Goal: Check status: Check status

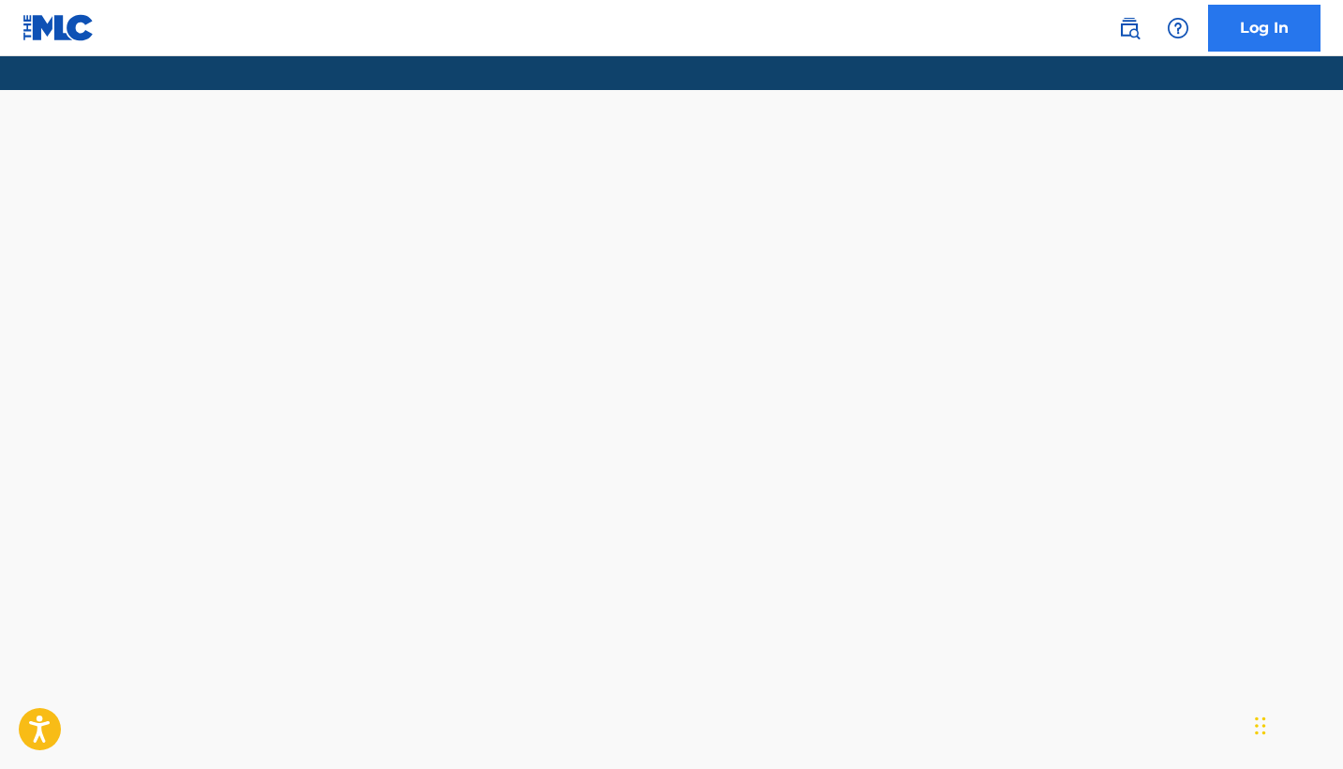
click at [1280, 32] on link "Log In" at bounding box center [1264, 28] width 112 height 47
click at [1269, 37] on link "Log In" at bounding box center [1264, 28] width 112 height 47
click at [1271, 24] on link "Log In" at bounding box center [1264, 28] width 112 height 47
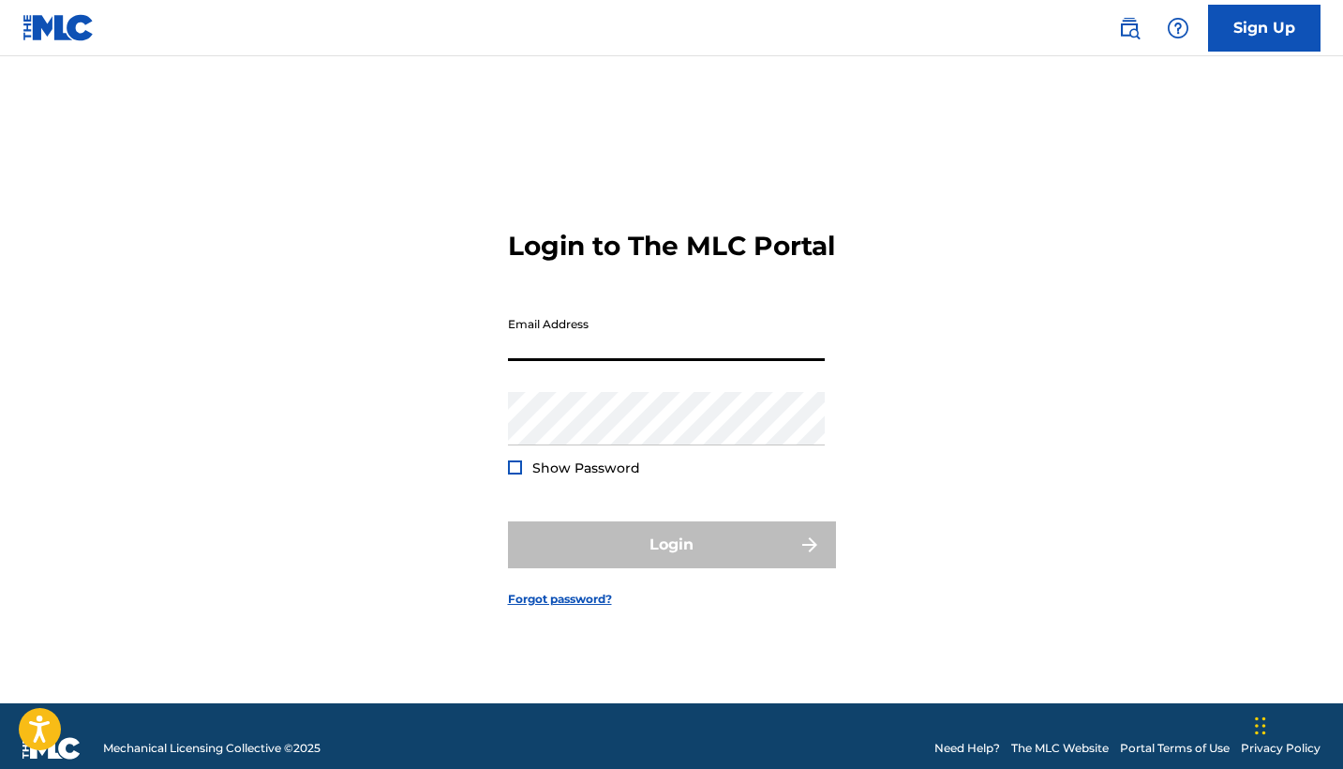
type input "[EMAIL_ADDRESS][DOMAIN_NAME]"
click at [671, 561] on button "Login" at bounding box center [672, 544] width 328 height 47
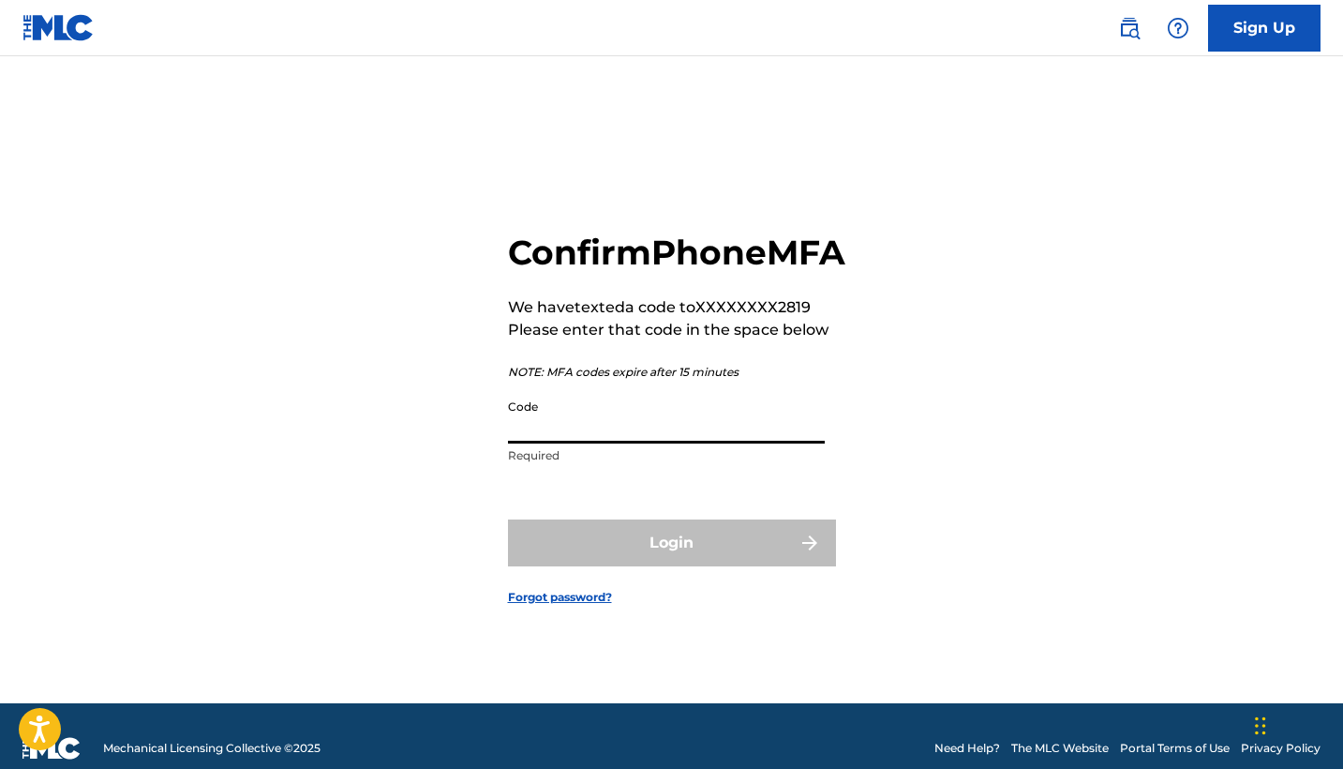
click at [569, 440] on input "Code" at bounding box center [666, 416] width 317 height 53
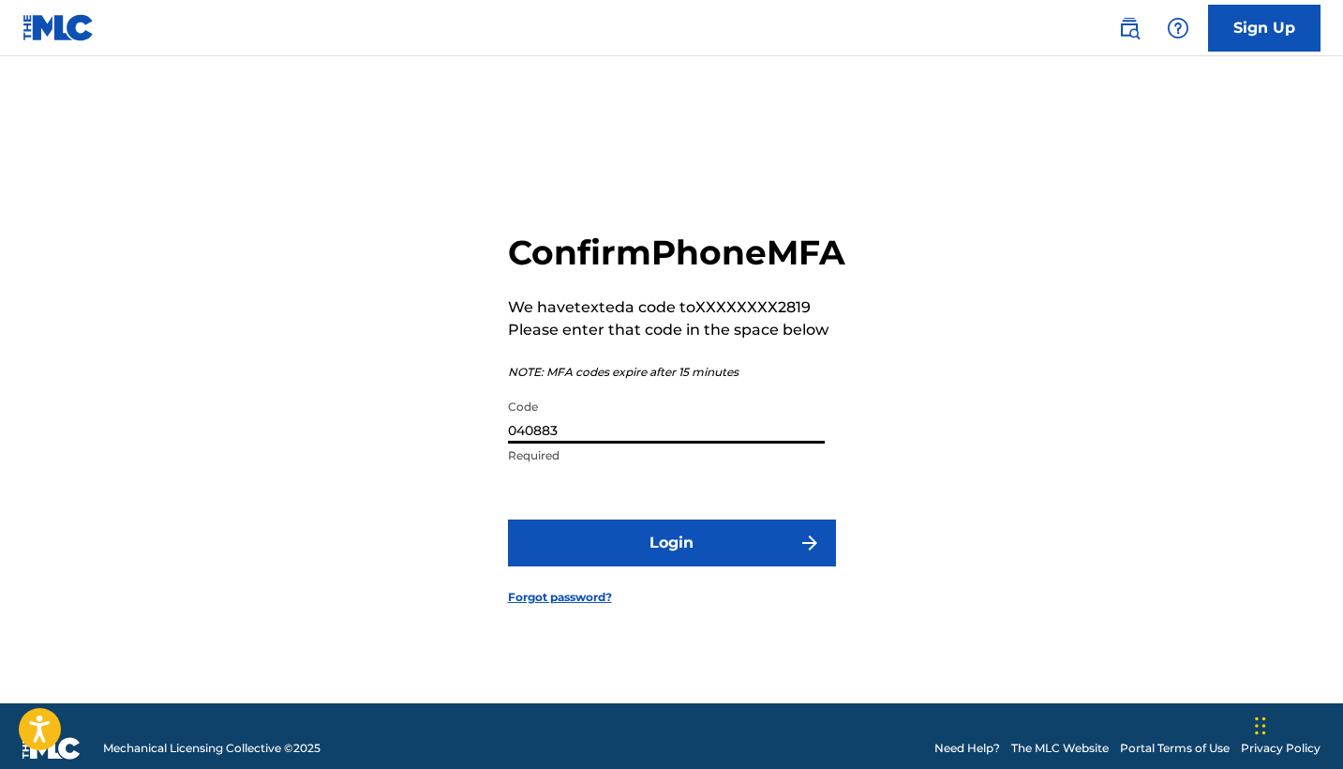
type input "040883"
click at [671, 563] on button "Login" at bounding box center [672, 542] width 328 height 47
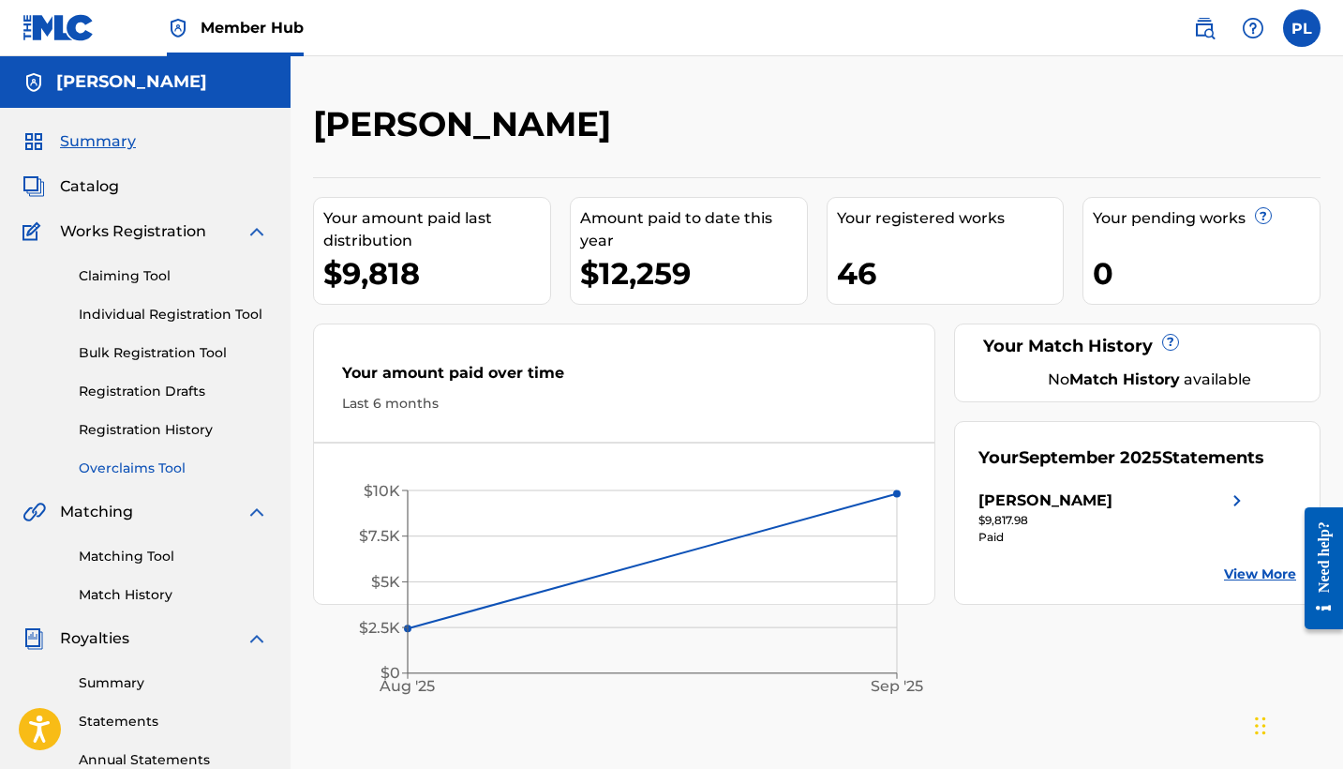
click at [142, 468] on link "Overclaims Tool" at bounding box center [173, 468] width 189 height 20
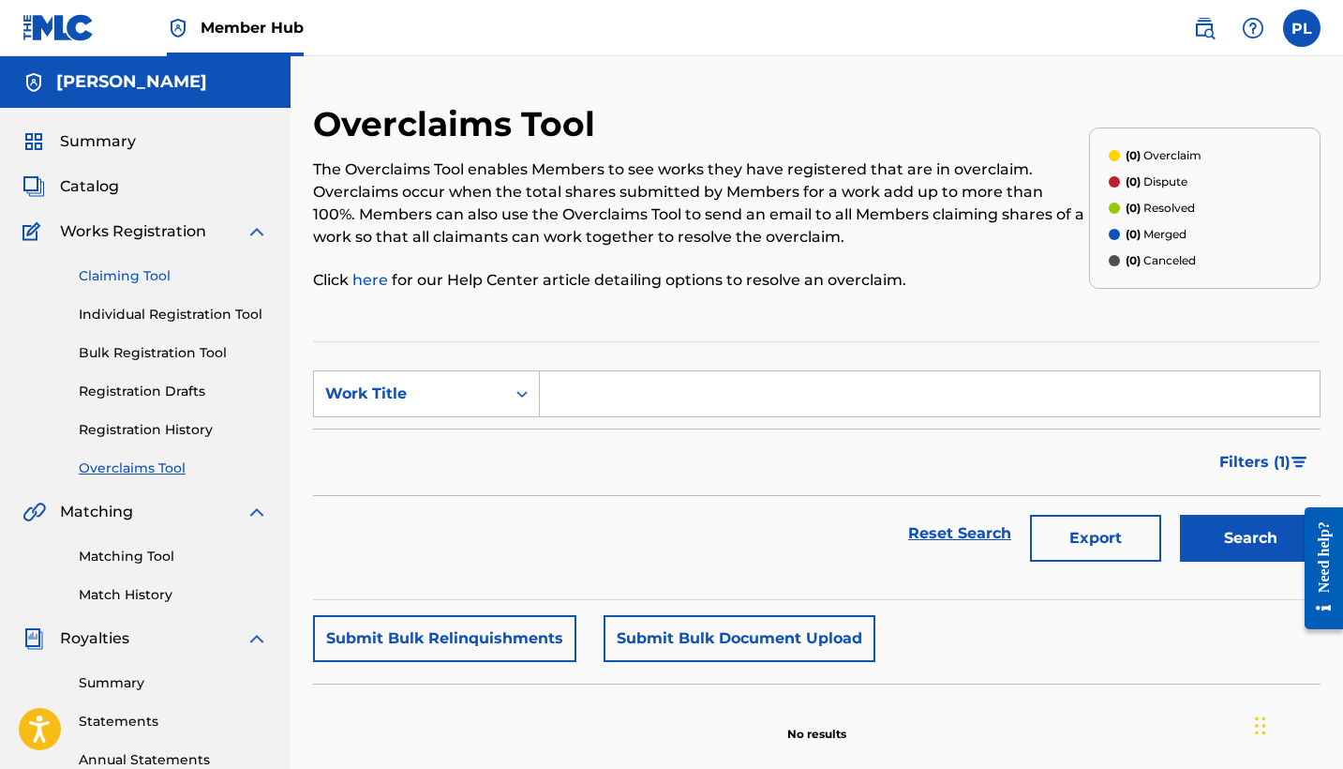
click at [128, 277] on link "Claiming Tool" at bounding box center [173, 276] width 189 height 20
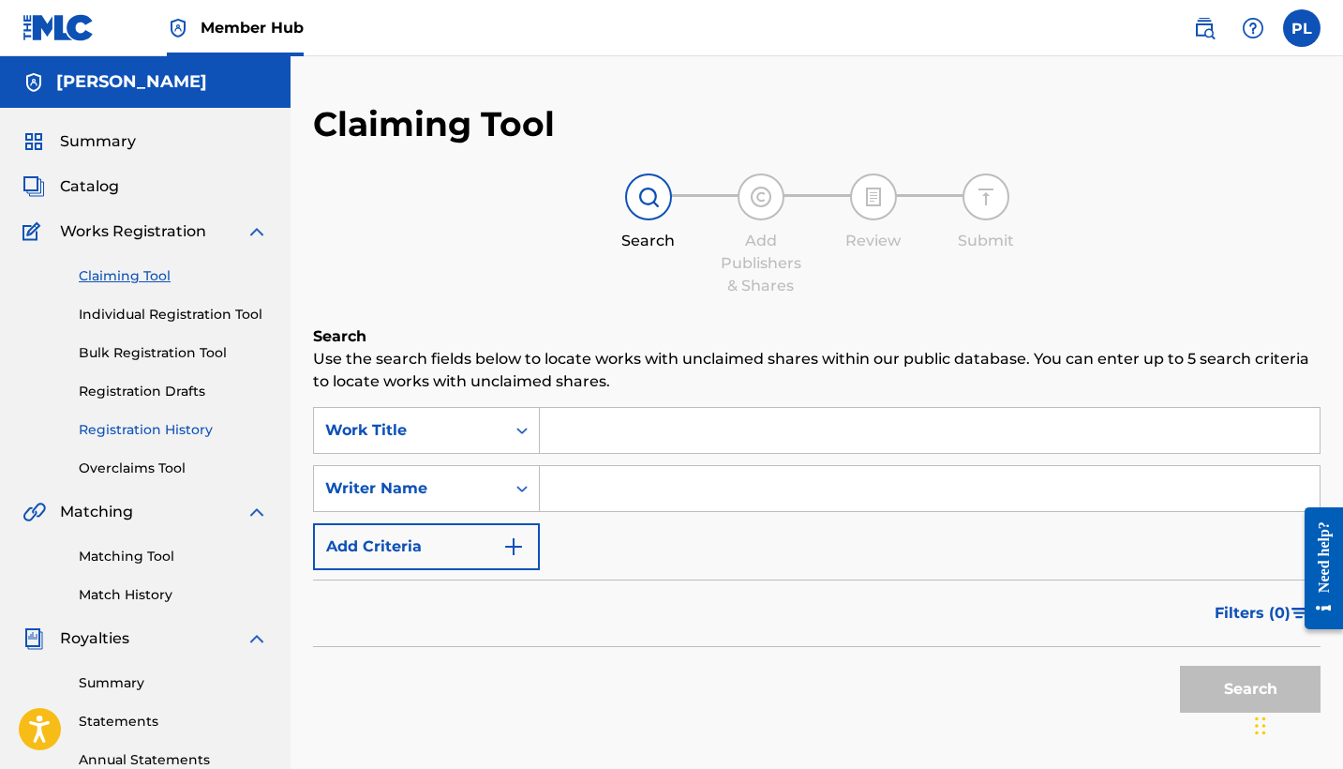
click at [113, 434] on link "Registration History" at bounding box center [173, 430] width 189 height 20
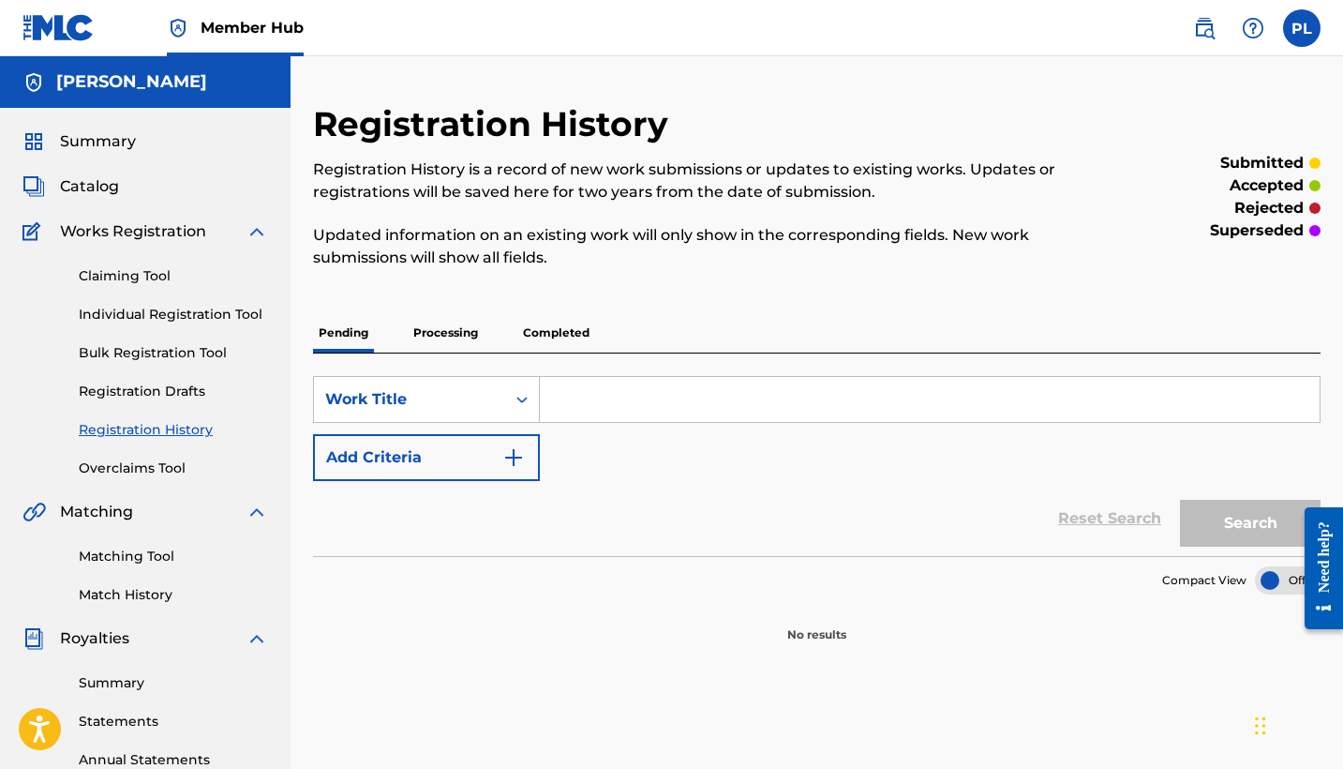
click at [461, 333] on p "Processing" at bounding box center [446, 332] width 76 height 39
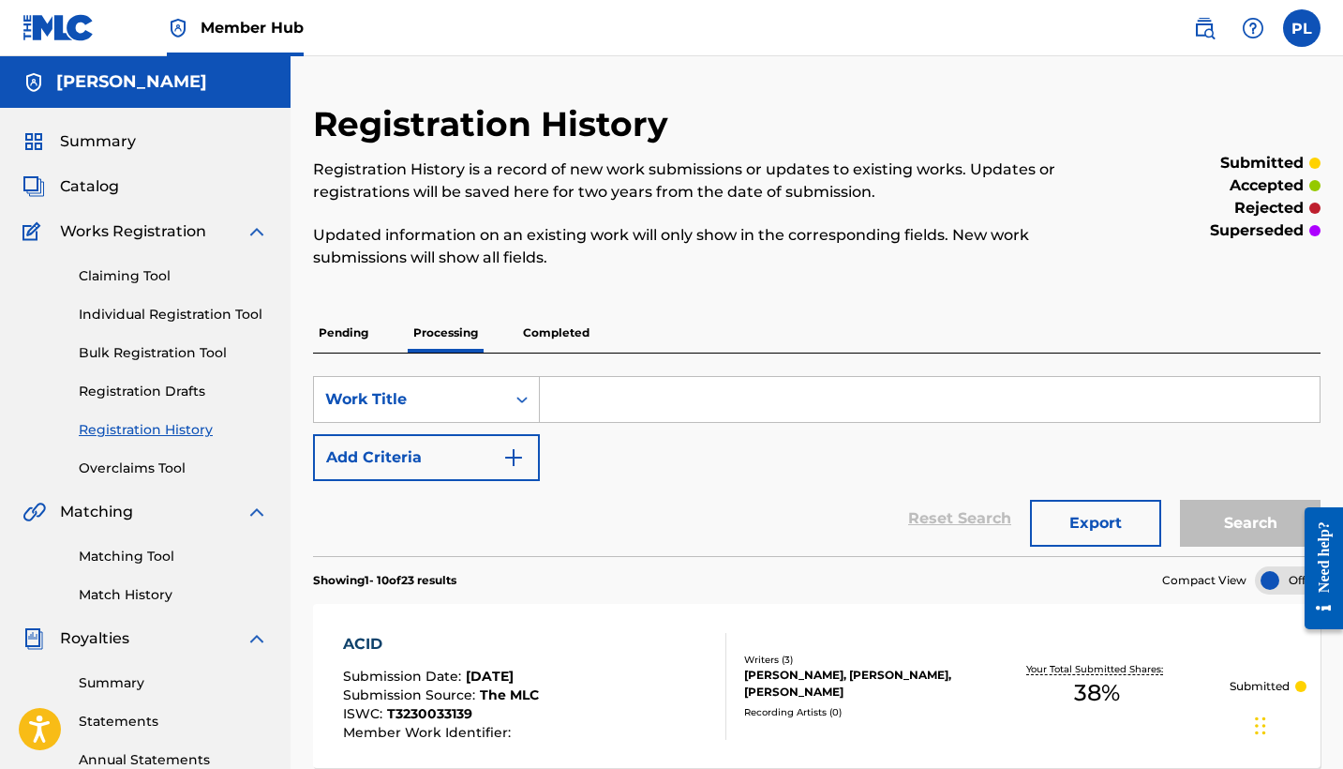
click at [559, 336] on p "Completed" at bounding box center [556, 332] width 78 height 39
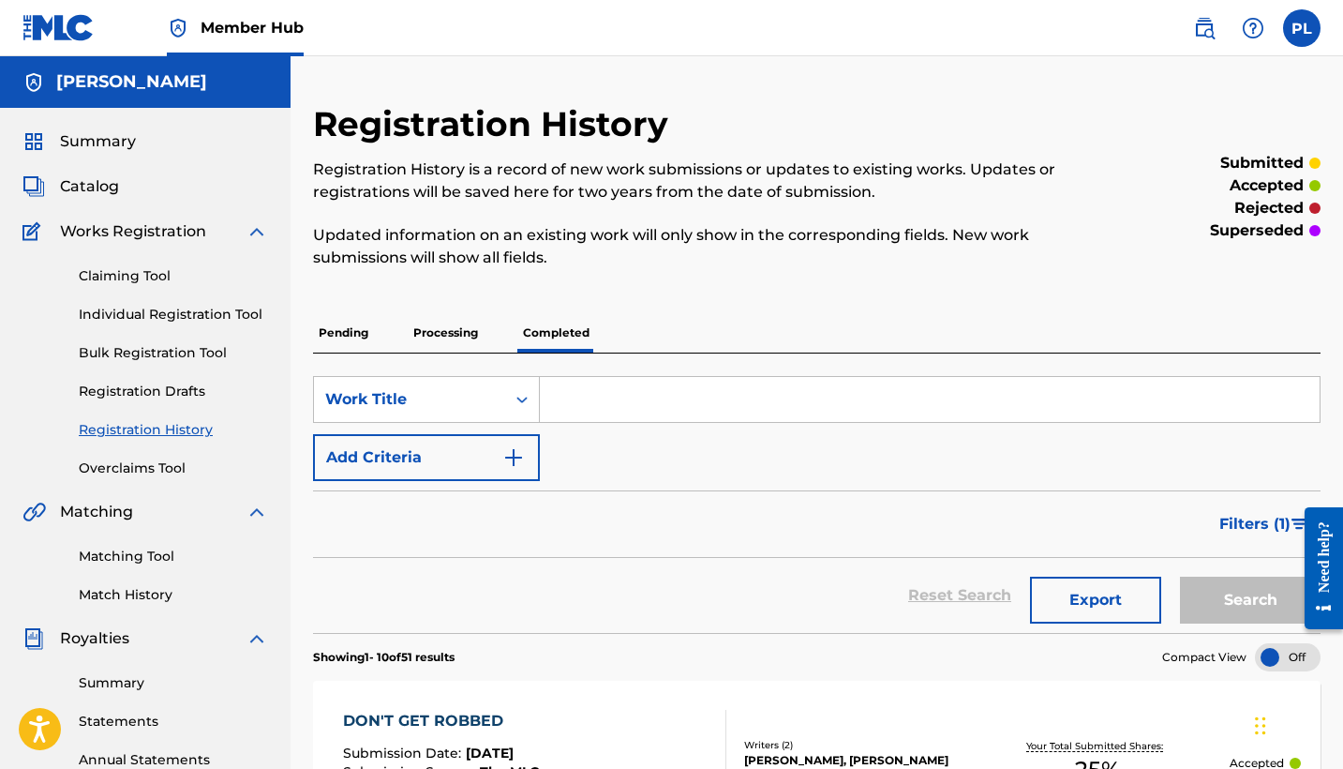
click at [458, 332] on p "Processing" at bounding box center [446, 332] width 76 height 39
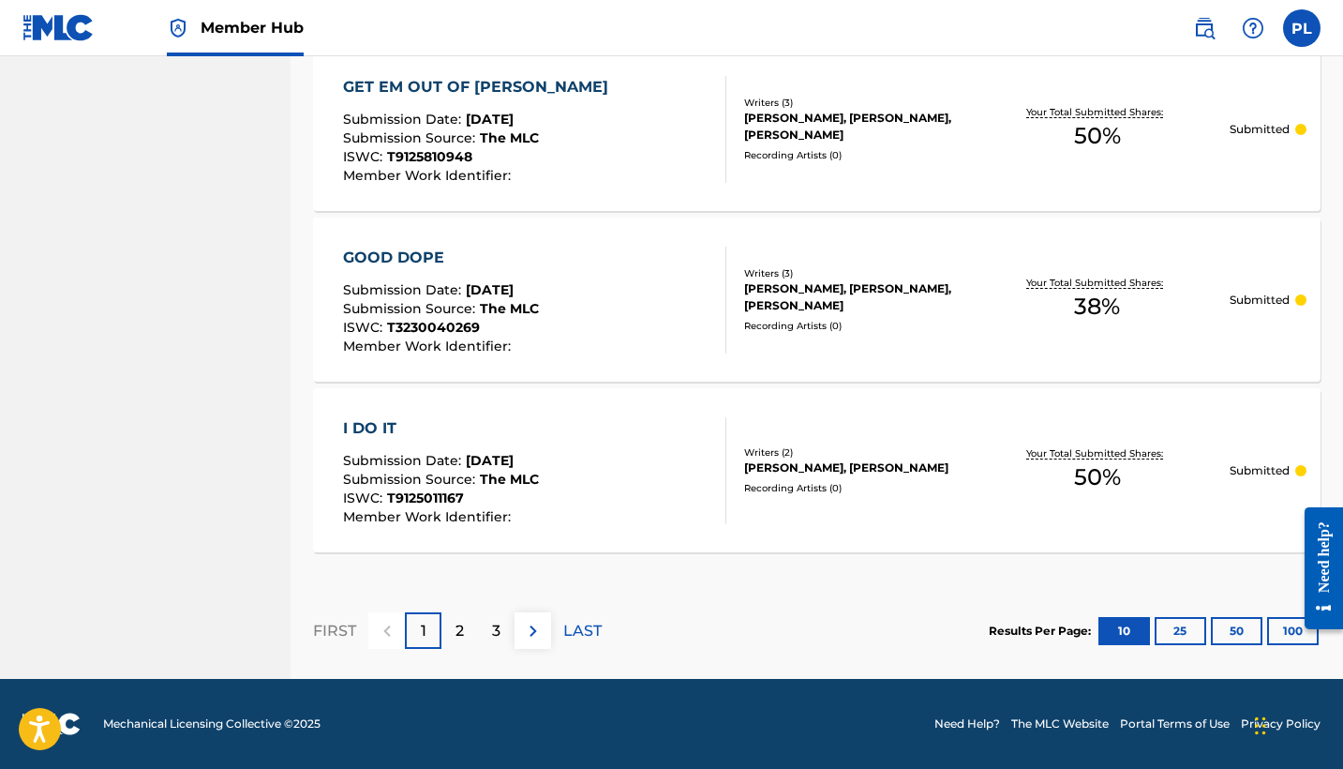
scroll to position [1751, 0]
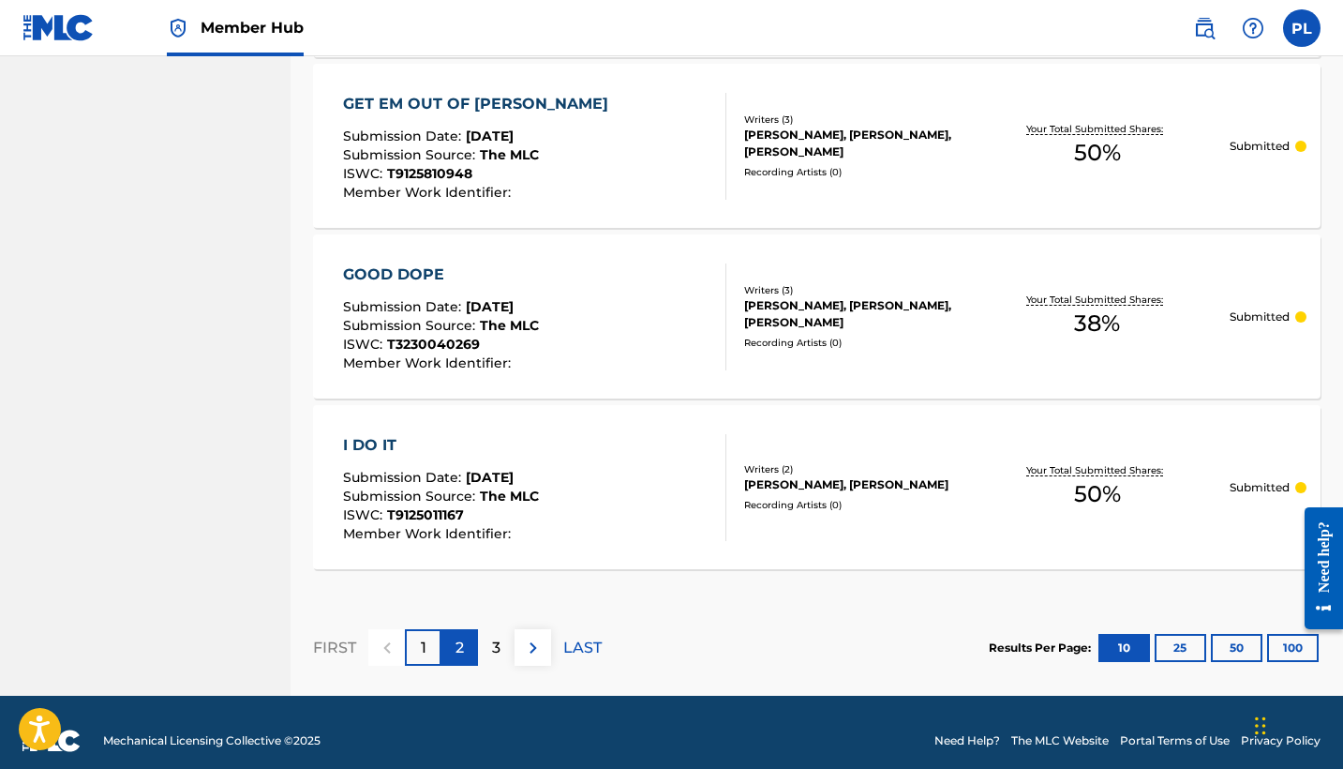
click at [462, 649] on p "2" at bounding box center [460, 648] width 8 height 22
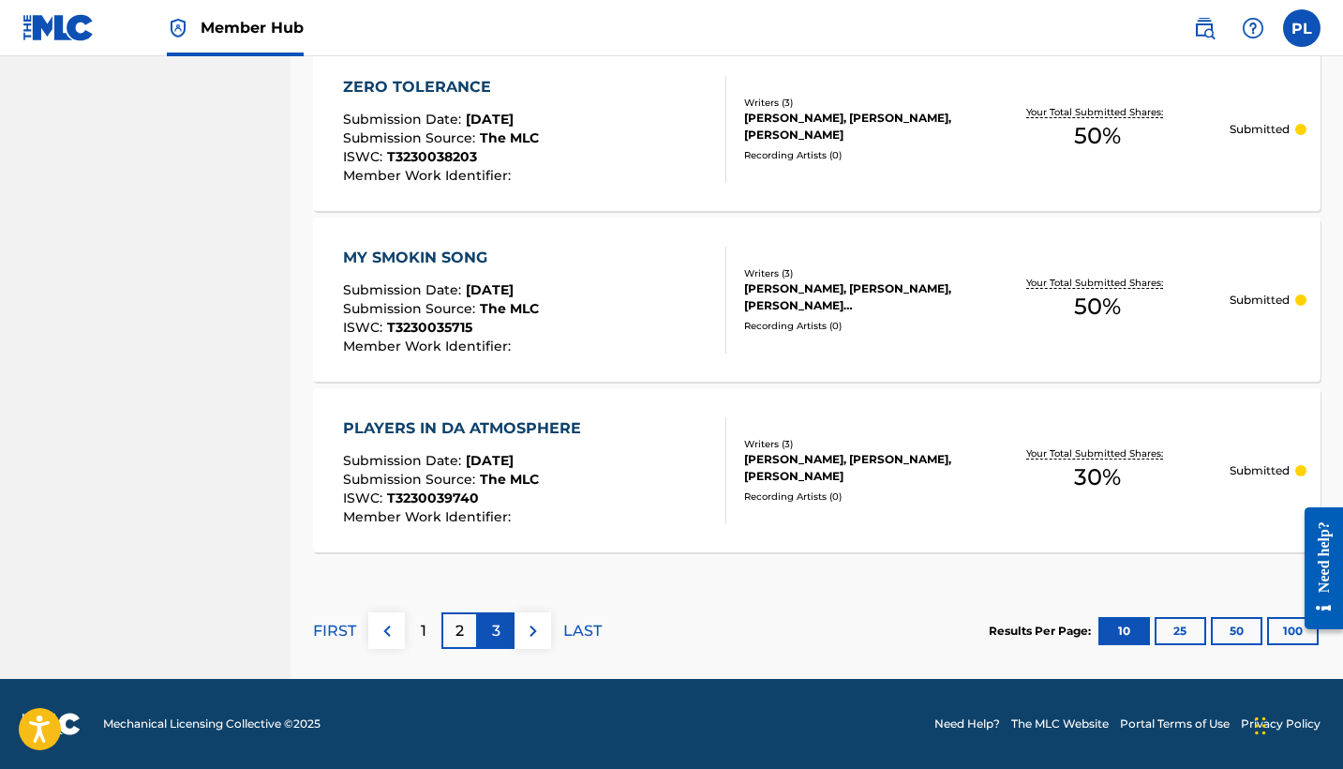
click at [500, 632] on p "3" at bounding box center [496, 631] width 8 height 22
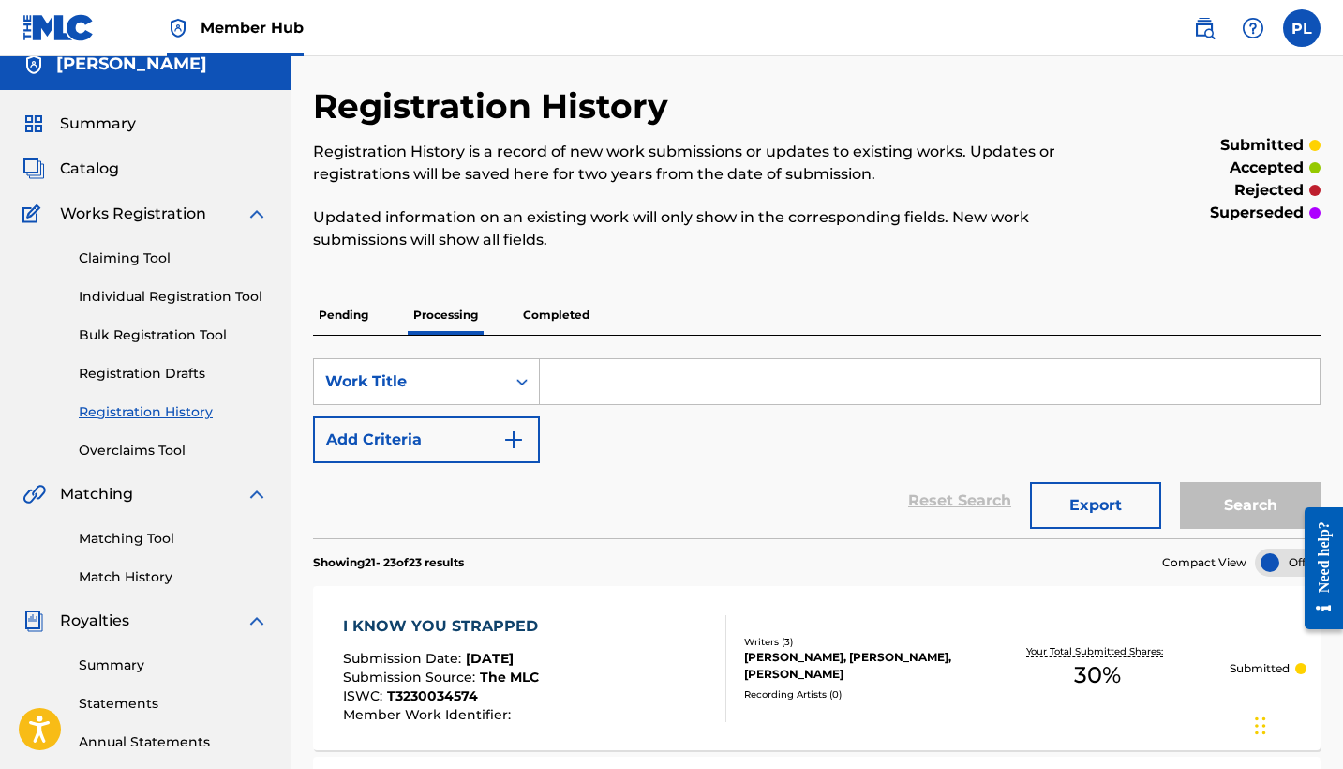
scroll to position [17, 0]
click at [102, 130] on span "Summary" at bounding box center [98, 124] width 76 height 22
